Goal: Task Accomplishment & Management: Complete application form

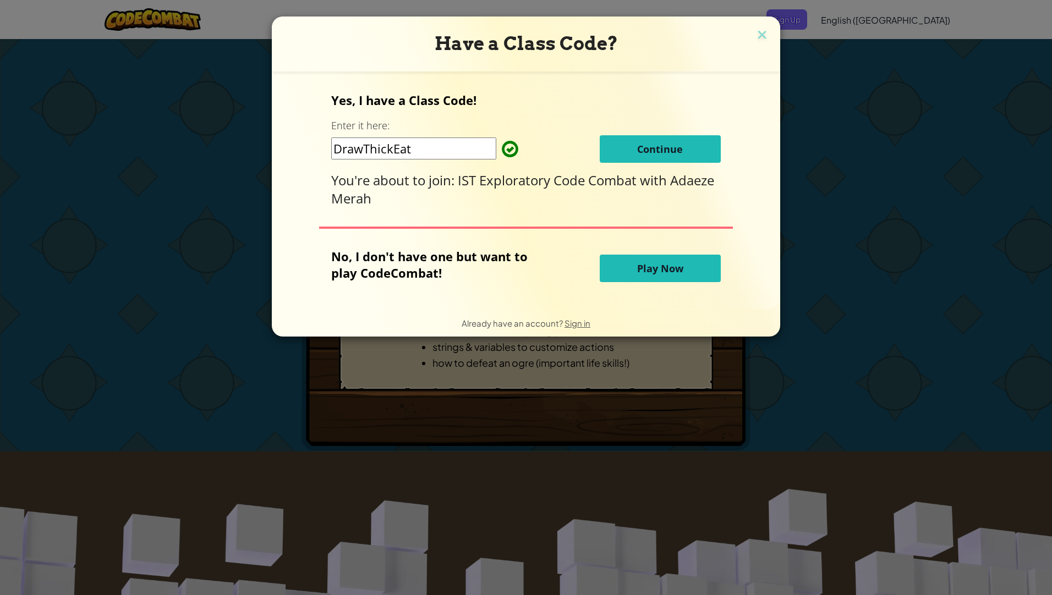
drag, startPoint x: 666, startPoint y: 141, endPoint x: 662, endPoint y: 145, distance: 6.2
click at [663, 144] on button "Continue" at bounding box center [660, 149] width 121 height 28
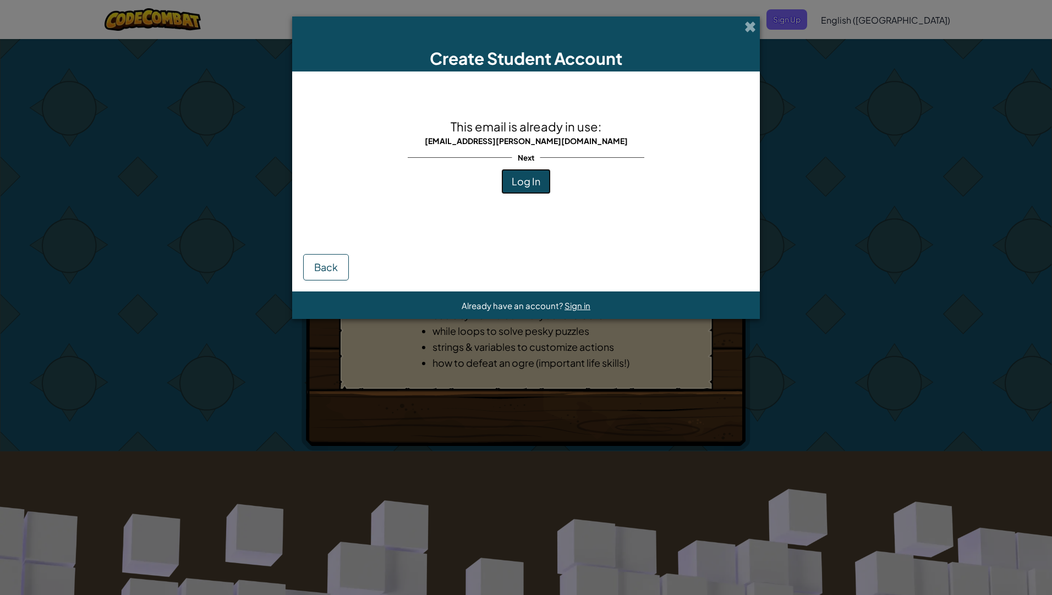
click at [526, 174] on button "Log In" at bounding box center [526, 181] width 50 height 25
